Goal: Navigation & Orientation: Find specific page/section

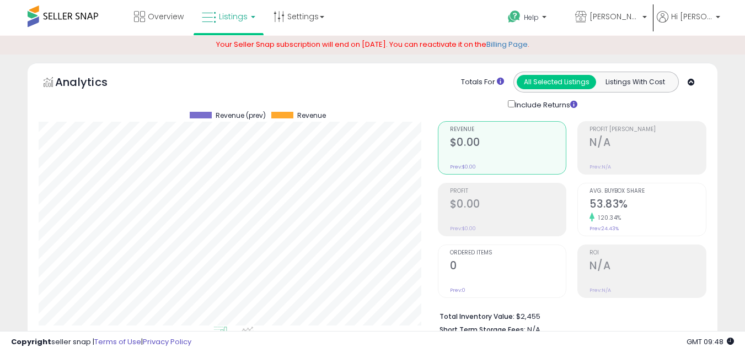
click at [392, 102] on div "Analytics Totals For All Selected Listings Listings With Cost Include Returns" at bounding box center [372, 91] width 667 height 39
click at [244, 19] on span "Listings" at bounding box center [233, 16] width 29 height 11
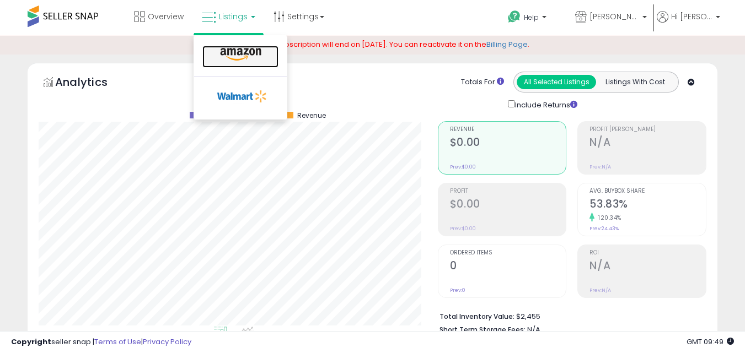
click at [242, 47] on link at bounding box center [240, 57] width 76 height 22
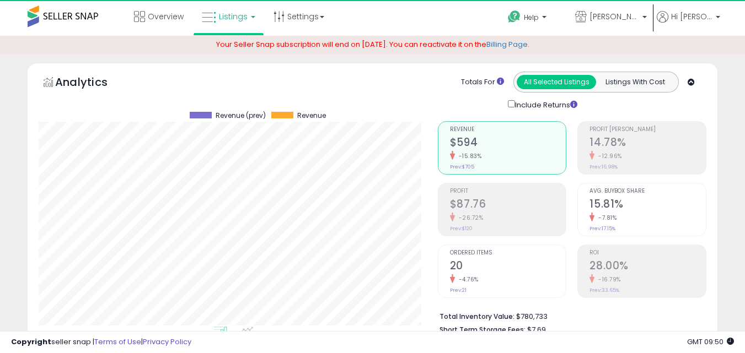
scroll to position [226, 399]
